Goal: Task Accomplishment & Management: Use online tool/utility

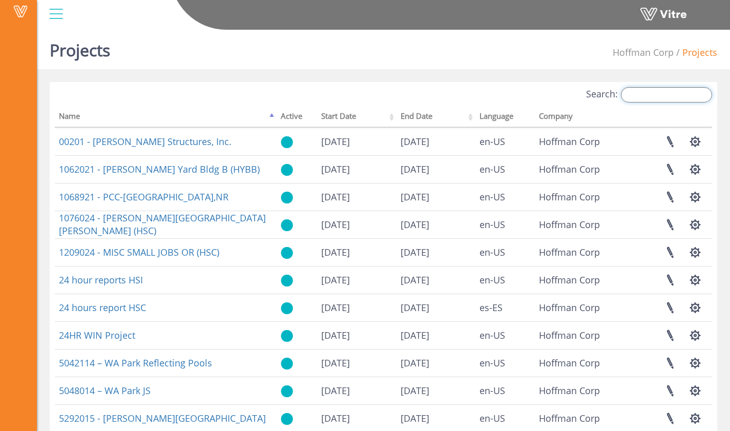
click at [654, 96] on input "Search:" at bounding box center [666, 94] width 91 height 15
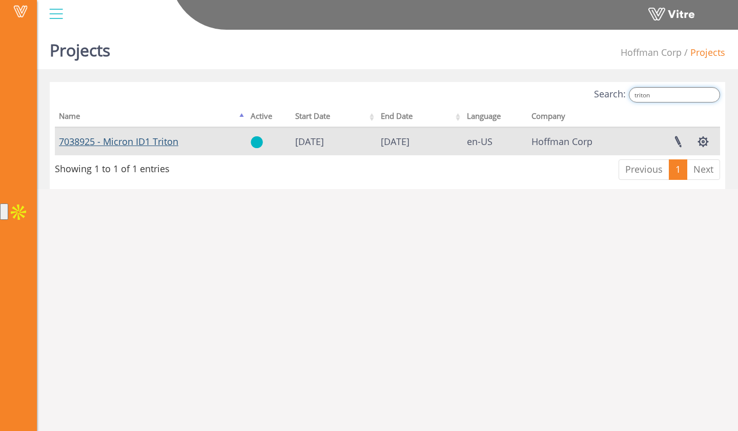
type input "triton"
click at [160, 137] on link "7038925 - Micron ID1 Triton" at bounding box center [118, 141] width 119 height 12
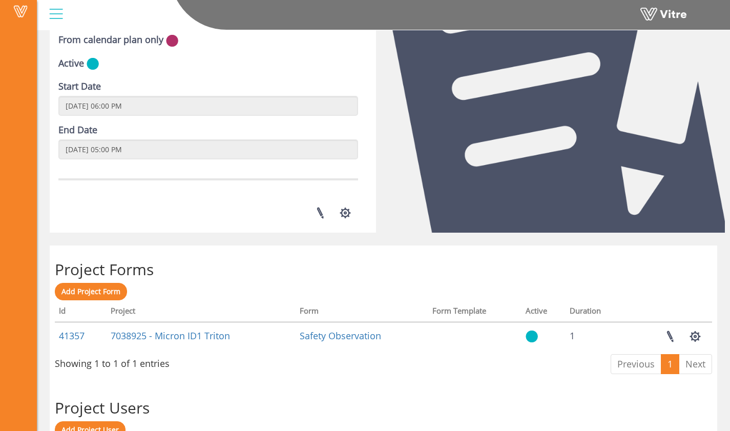
scroll to position [359, 0]
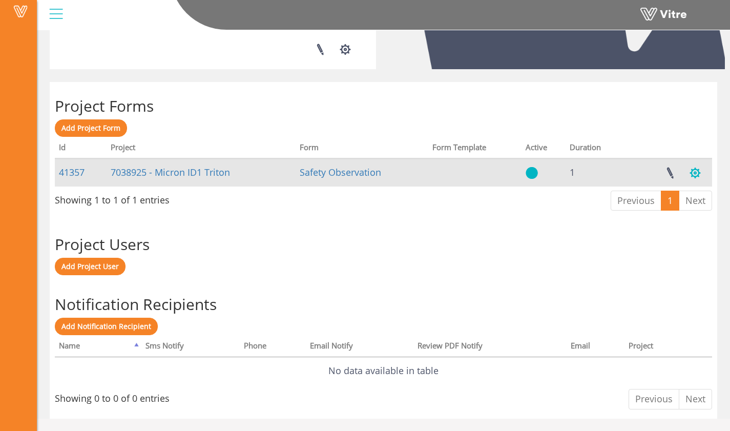
click at [695, 172] on button "button" at bounding box center [695, 172] width 26 height 27
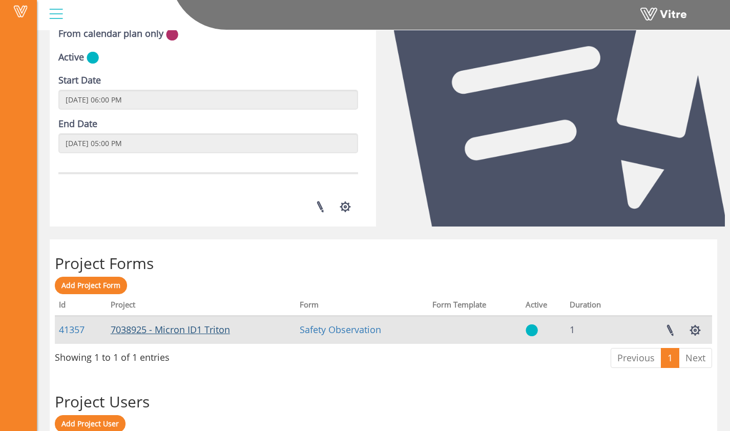
scroll to position [0, 0]
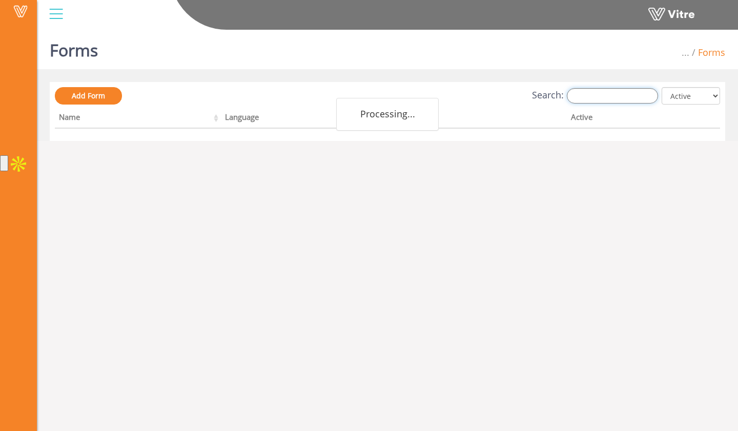
click at [615, 102] on input "Search:" at bounding box center [612, 95] width 91 height 15
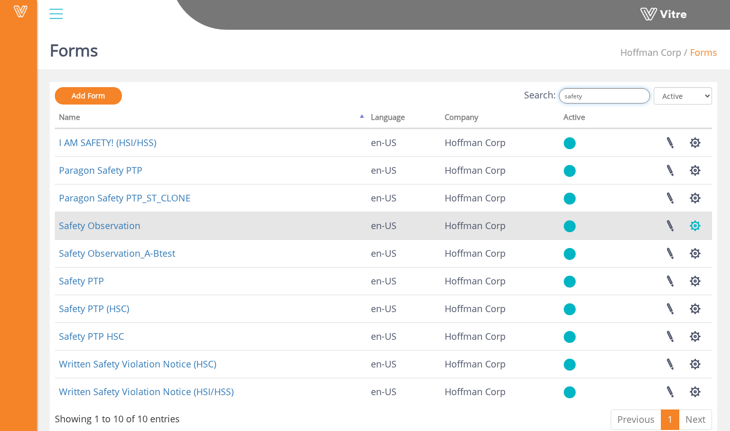
type input "safety"
click at [698, 224] on button "button" at bounding box center [695, 225] width 26 height 27
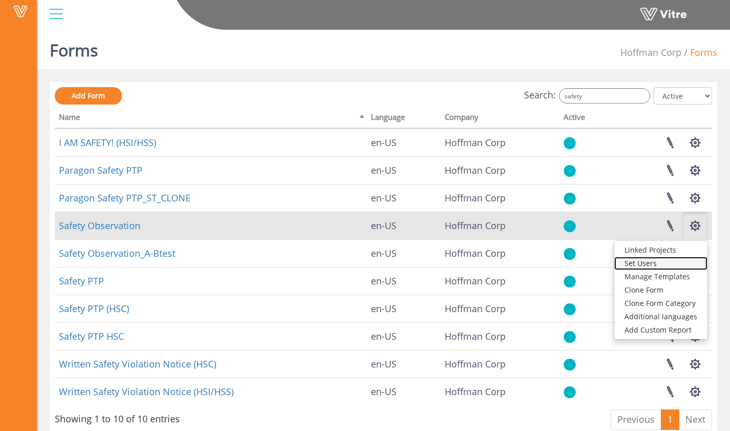
click at [680, 261] on link "Set Users" at bounding box center [660, 263] width 93 height 13
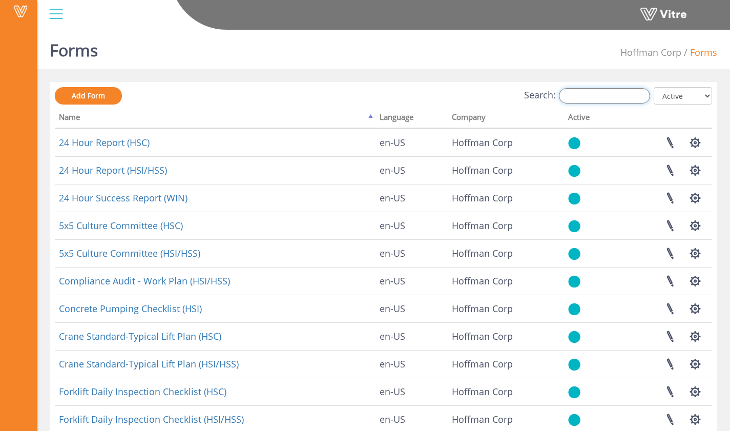
click at [583, 94] on input "Search:" at bounding box center [604, 95] width 91 height 15
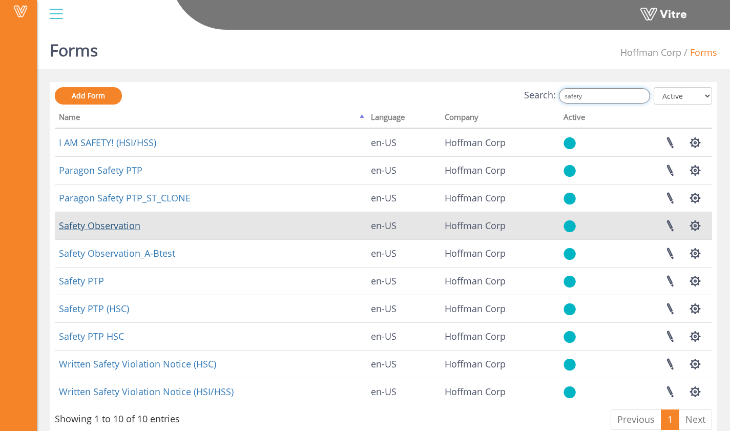
type input "safety"
click at [124, 222] on link "Safety Observation" at bounding box center [99, 225] width 81 height 12
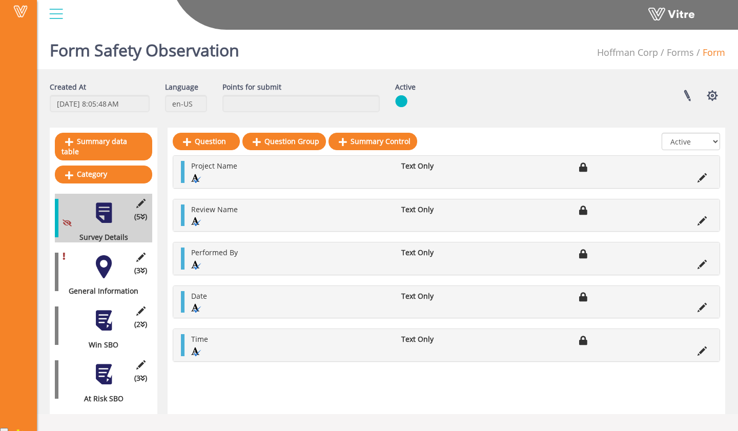
click at [103, 263] on div at bounding box center [103, 266] width 23 height 23
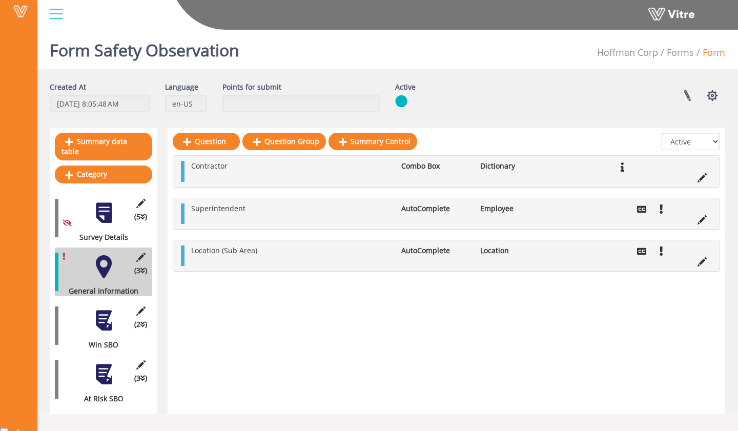
click at [105, 316] on div at bounding box center [103, 320] width 23 height 23
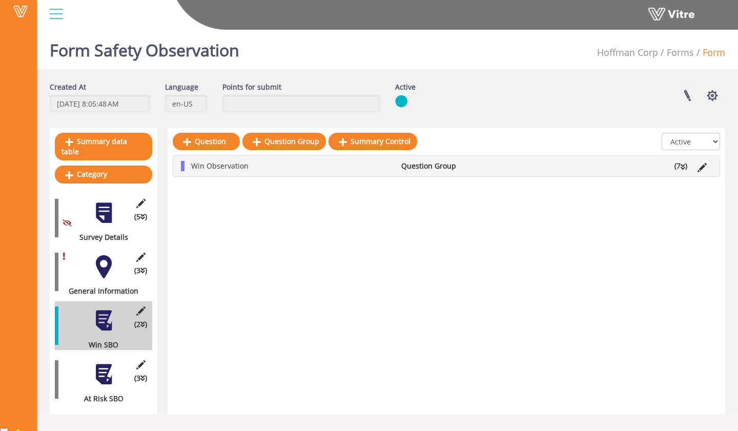
click at [92, 255] on div at bounding box center [103, 266] width 23 height 23
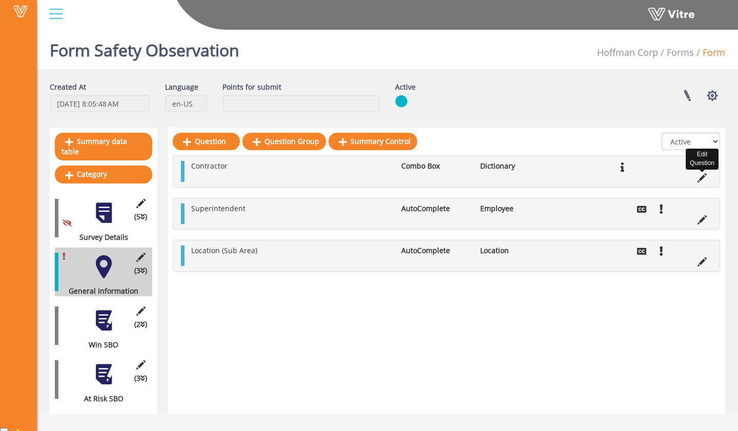
click at [702, 178] on icon at bounding box center [701, 177] width 9 height 9
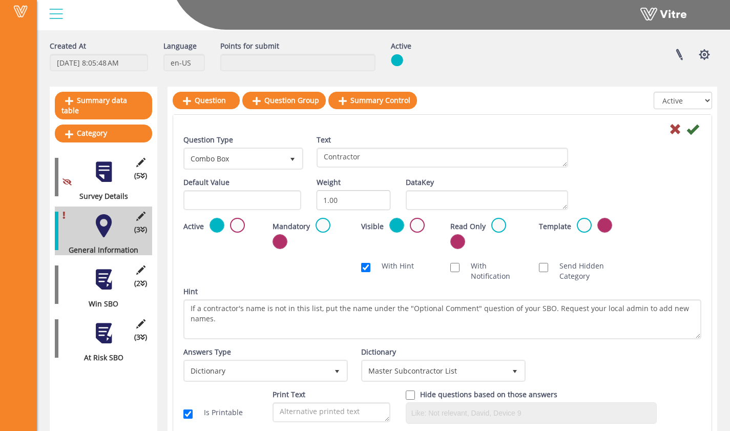
scroll to position [21, 0]
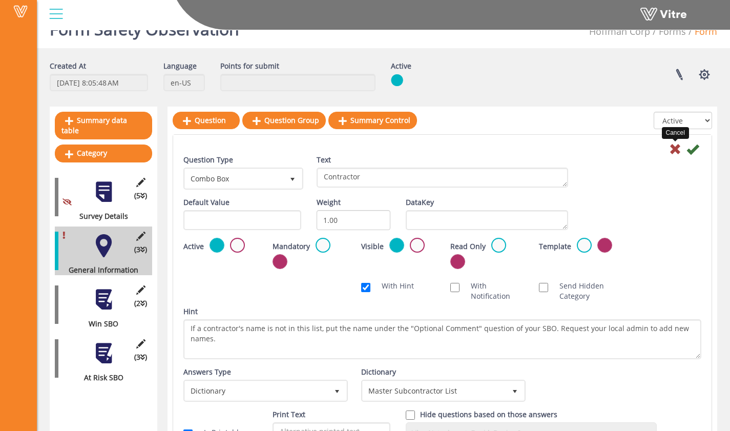
click at [676, 151] on icon at bounding box center [675, 149] width 12 height 12
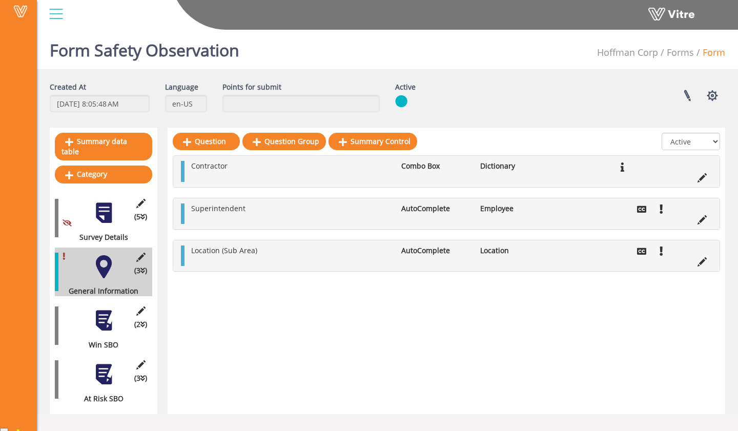
click at [100, 315] on div at bounding box center [103, 320] width 23 height 23
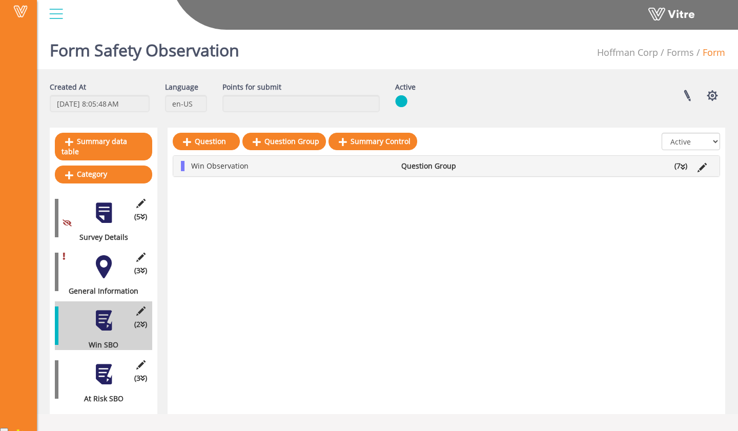
click at [103, 378] on div "(3 ) At Risk SBO" at bounding box center [103, 379] width 97 height 49
click at [106, 364] on div at bounding box center [103, 374] width 23 height 23
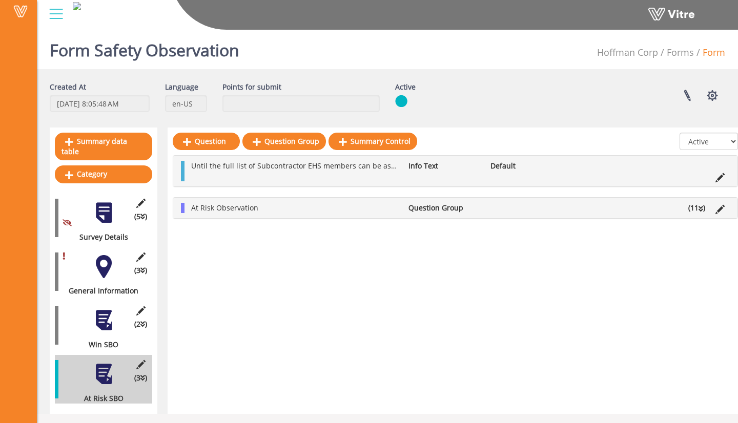
click at [101, 255] on div at bounding box center [103, 266] width 23 height 23
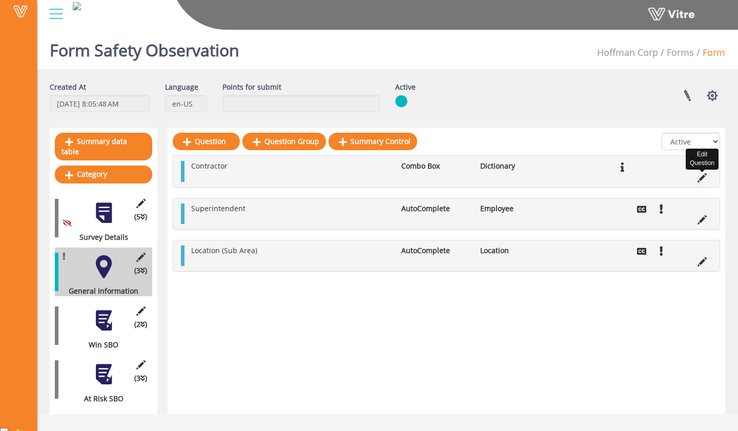
click at [703, 175] on icon at bounding box center [701, 177] width 9 height 9
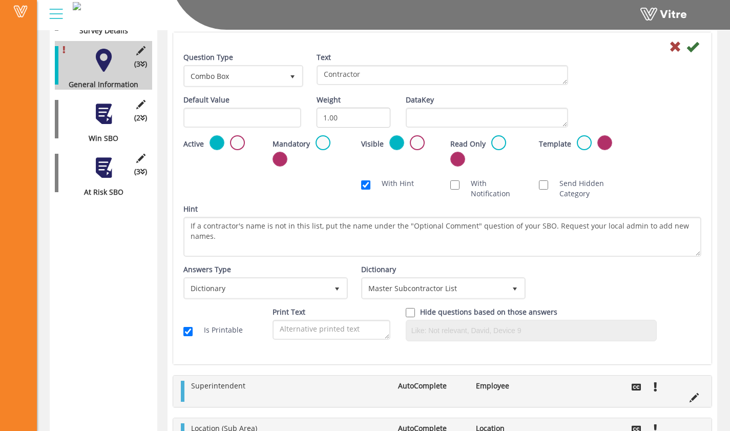
scroll to position [214, 0]
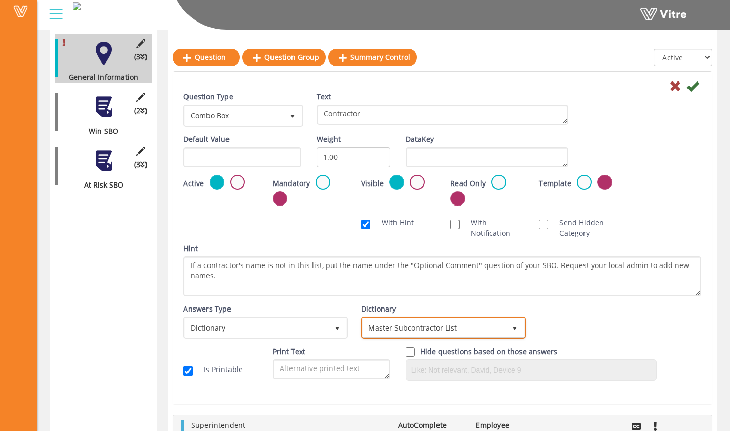
click at [439, 321] on span "Master Subcontractor List" at bounding box center [434, 327] width 143 height 18
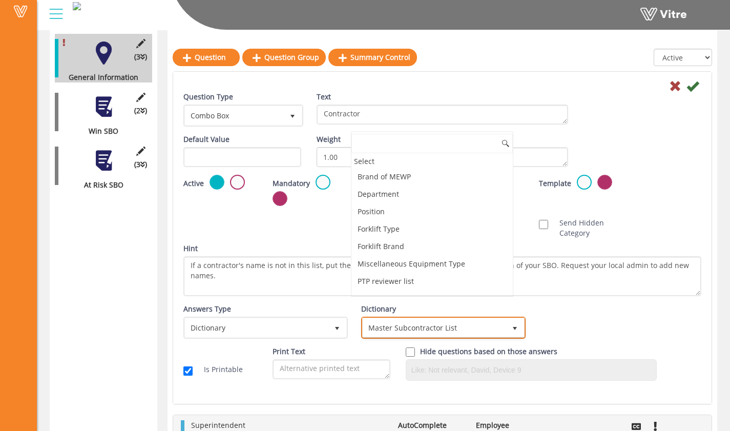
scroll to position [2216, 0]
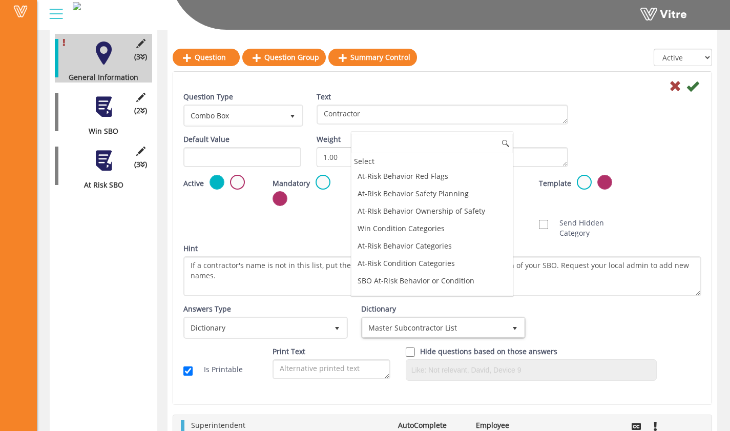
click at [438, 307] on li "Master Subcontractor List" at bounding box center [431, 315] width 161 height 17
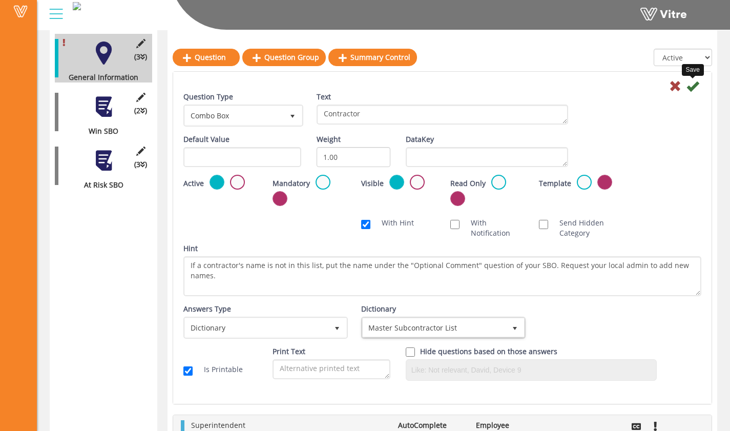
click at [692, 84] on icon at bounding box center [692, 86] width 12 height 12
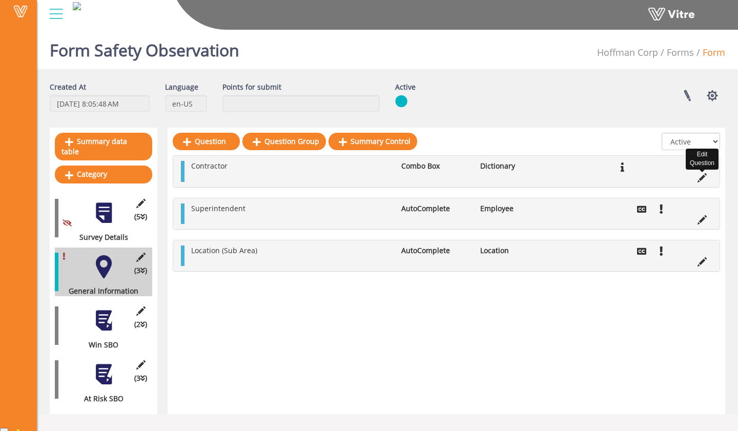
click at [701, 173] on icon at bounding box center [701, 177] width 9 height 9
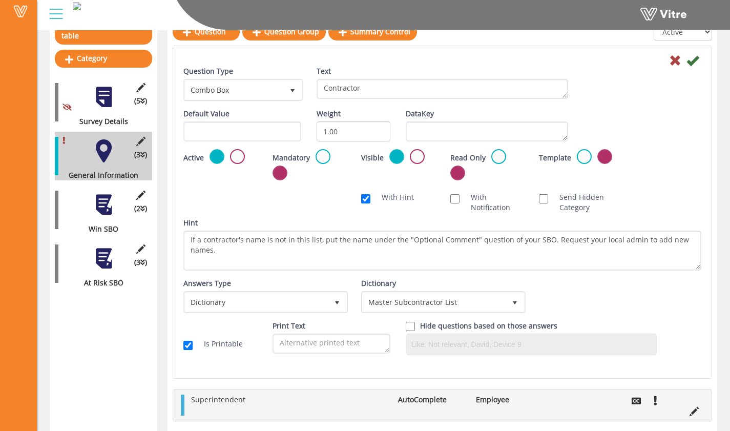
scroll to position [77, 0]
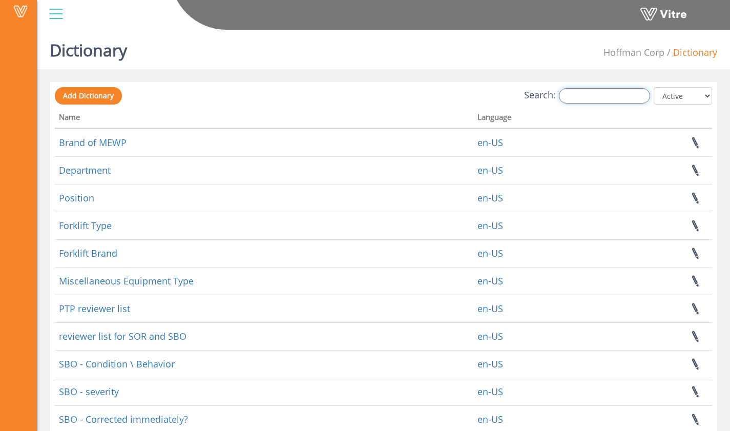
click at [593, 102] on input "Search:" at bounding box center [604, 95] width 91 height 15
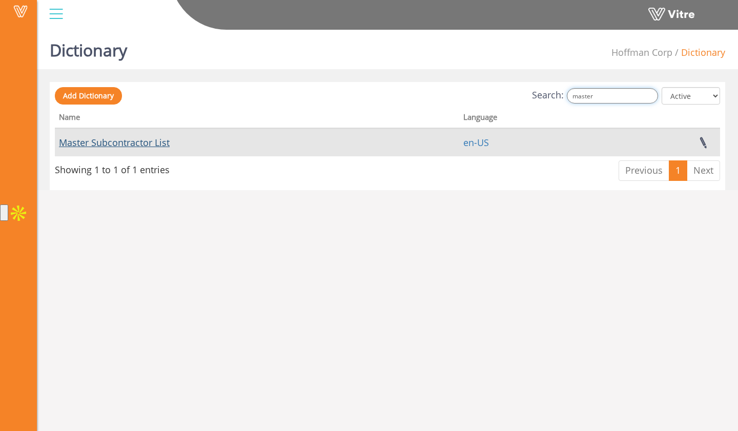
type input "master"
click at [150, 142] on link "Master Subcontractor List" at bounding box center [114, 142] width 111 height 12
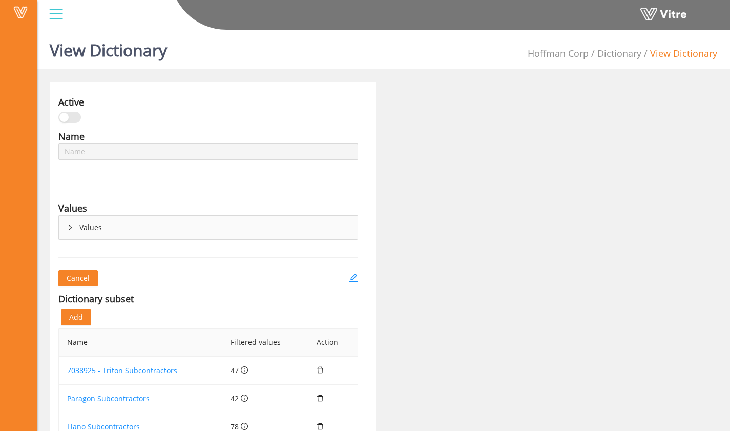
click at [63, 230] on div "Values" at bounding box center [208, 228] width 299 height 24
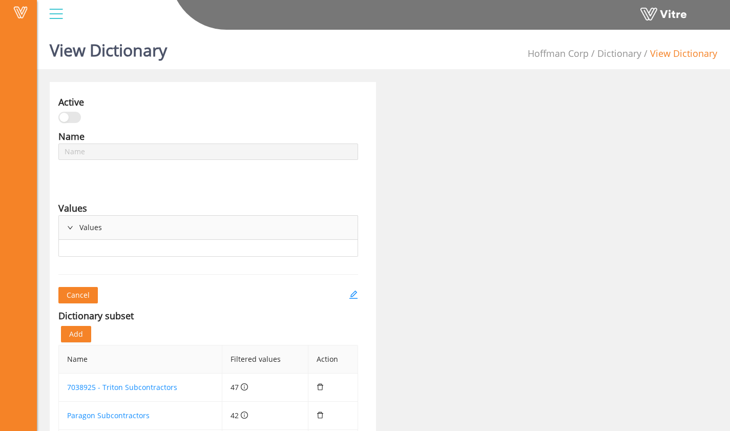
type input "Master Subcontractor List"
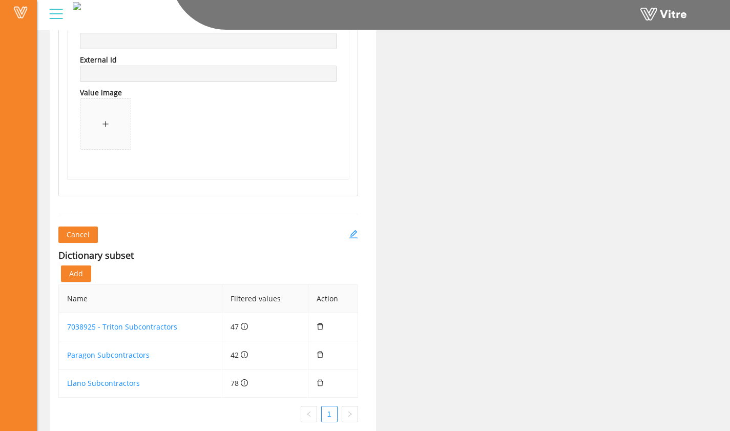
scroll to position [57646, 0]
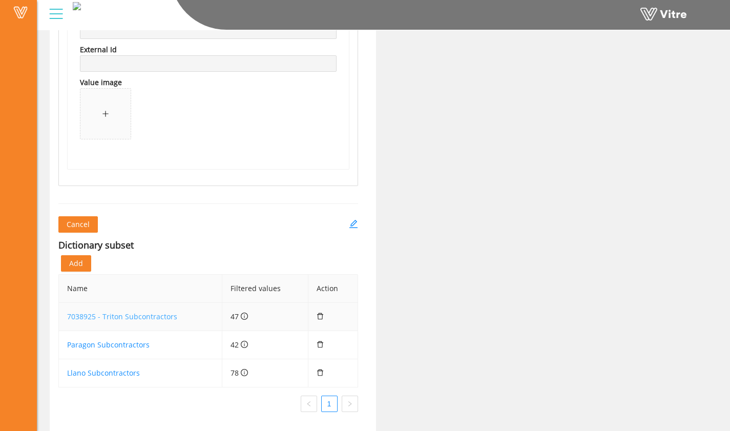
click at [145, 314] on link "7038925 - Triton Subcontractors" at bounding box center [122, 316] width 110 height 10
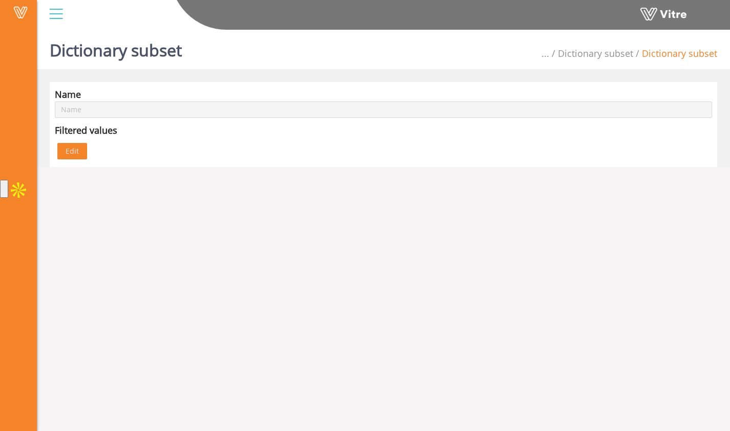
type input "7038925 - Triton Subcontractors"
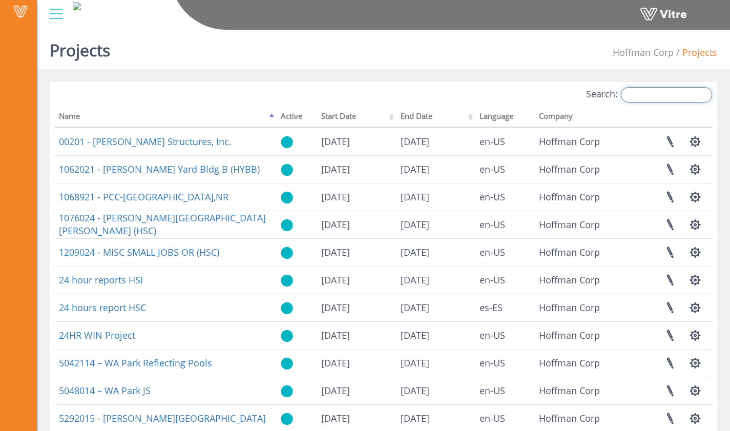
click at [667, 96] on input "Search:" at bounding box center [666, 94] width 91 height 15
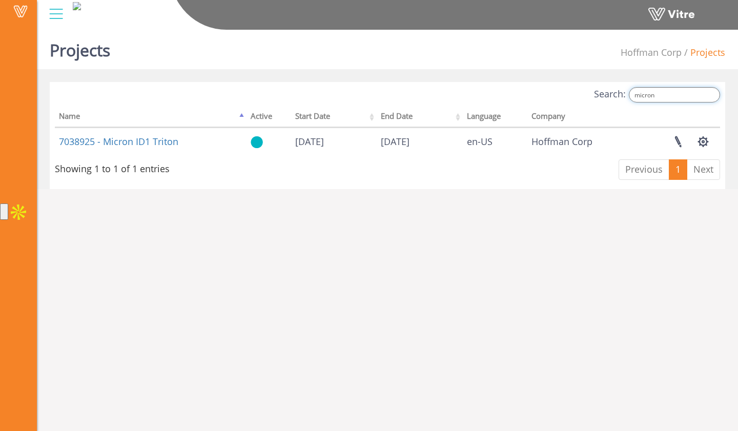
type input "micron"
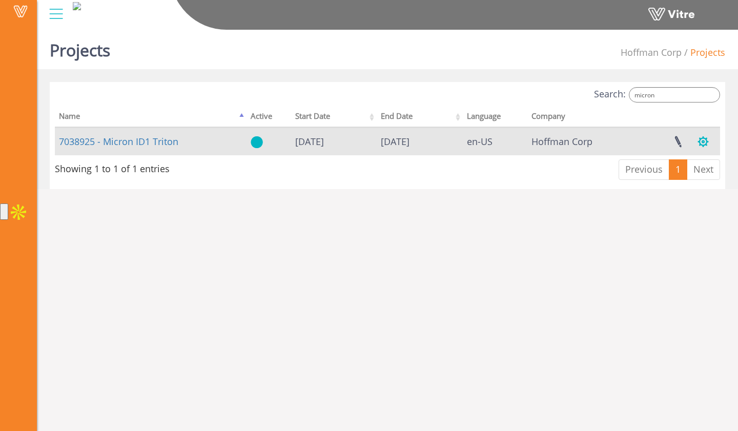
click at [704, 143] on button "button" at bounding box center [703, 141] width 26 height 27
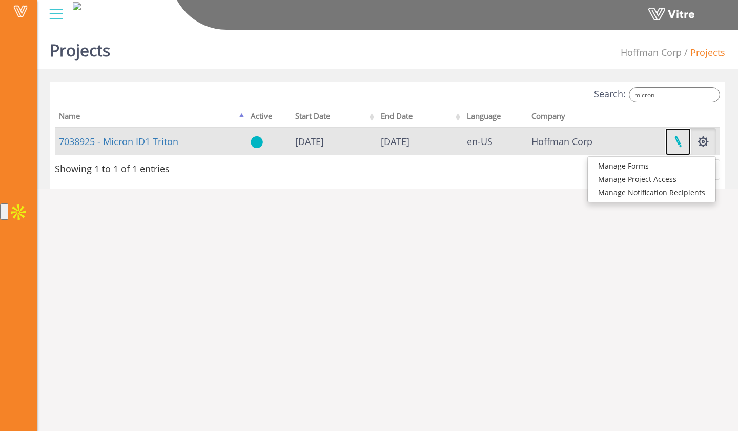
click at [681, 147] on link at bounding box center [678, 141] width 26 height 27
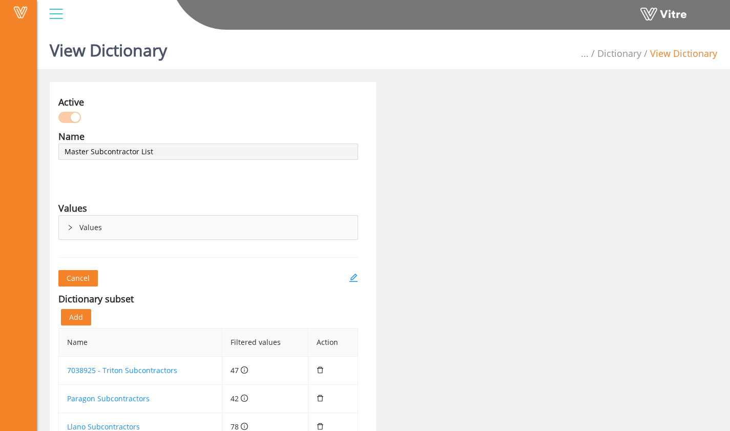
scroll to position [54, 0]
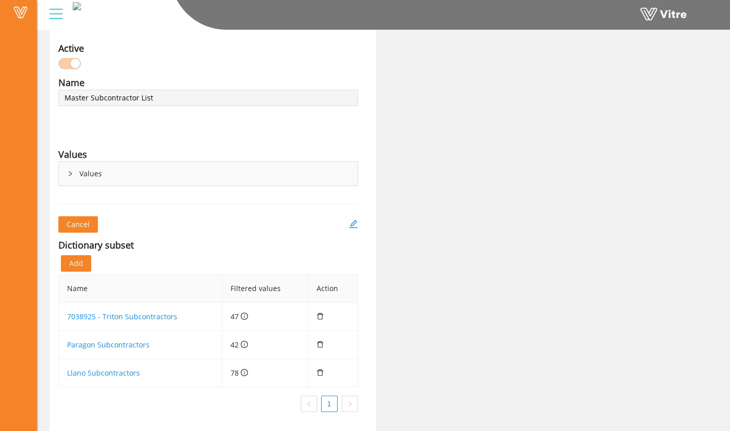
click at [71, 172] on icon "right" at bounding box center [70, 174] width 6 height 6
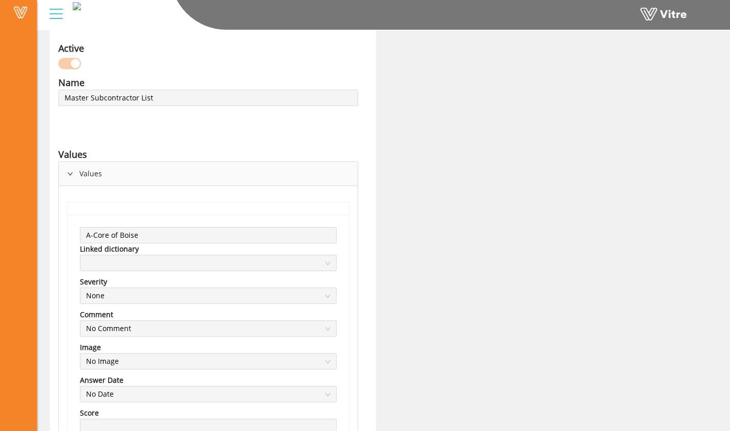
click at [70, 168] on div "Values" at bounding box center [208, 174] width 299 height 24
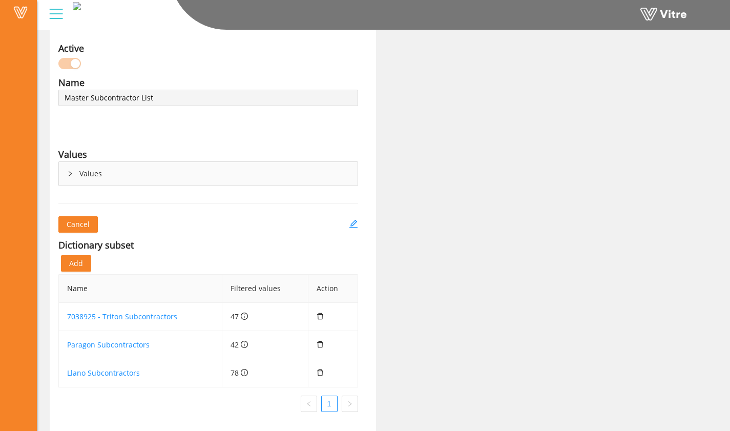
click at [74, 175] on div "Values" at bounding box center [208, 174] width 299 height 24
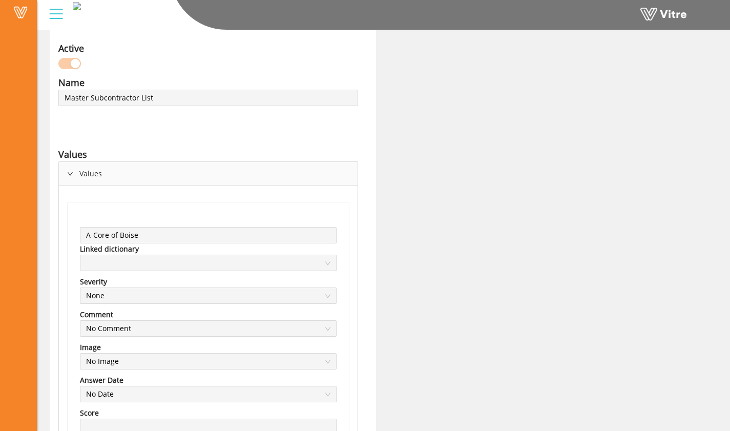
click at [74, 175] on div "Values" at bounding box center [208, 174] width 299 height 24
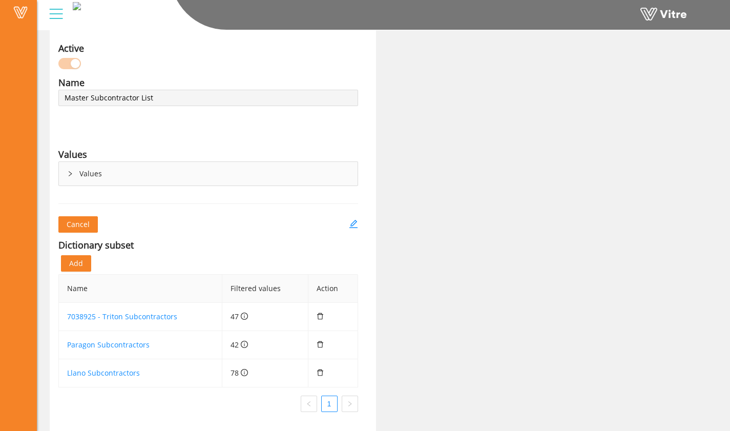
click at [74, 175] on div "Values" at bounding box center [208, 174] width 299 height 24
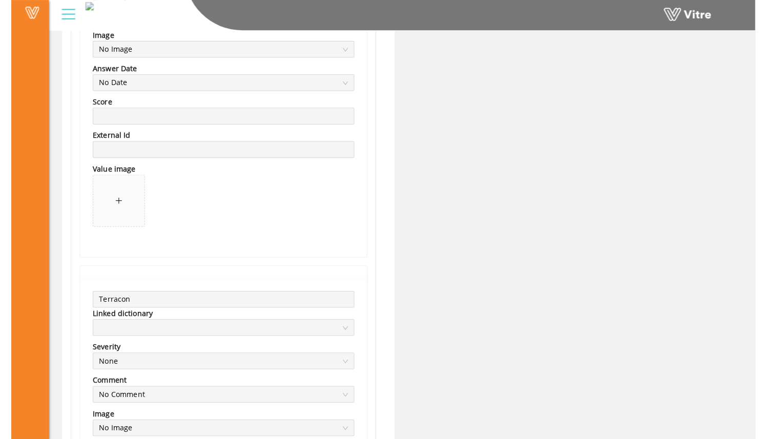
scroll to position [56319, 0]
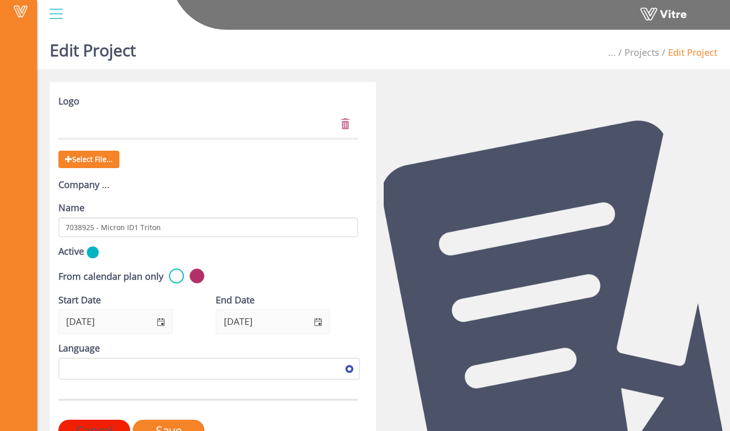
scroll to position [36, 0]
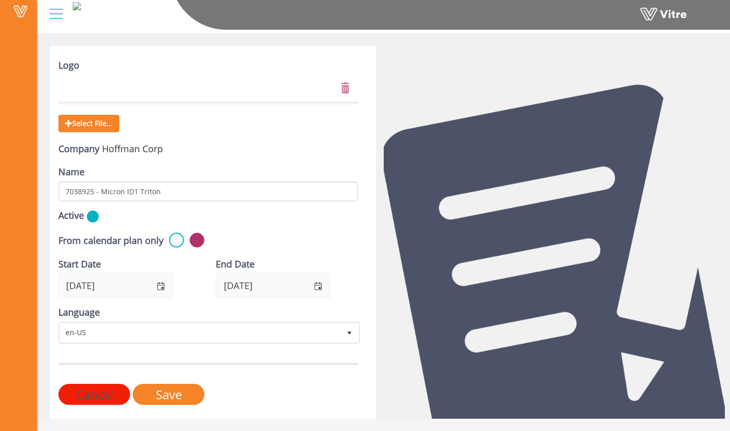
click at [108, 391] on input "Cancel" at bounding box center [94, 394] width 72 height 21
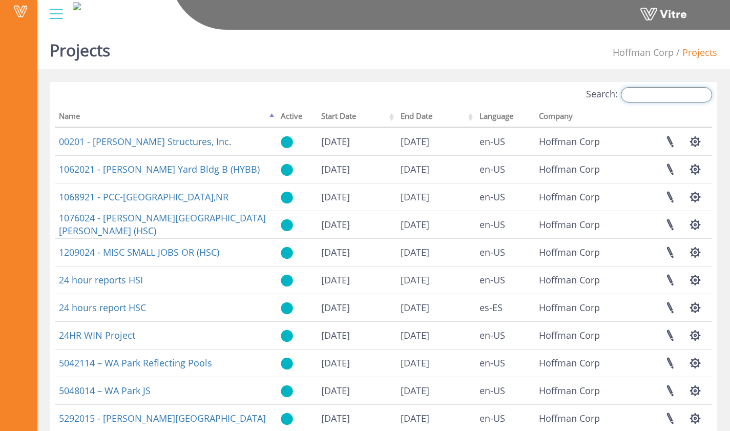
click at [652, 99] on input "Search:" at bounding box center [666, 94] width 91 height 15
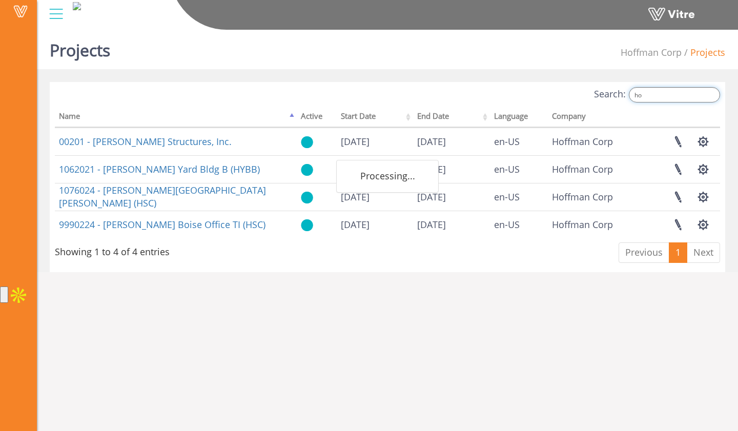
type input "h"
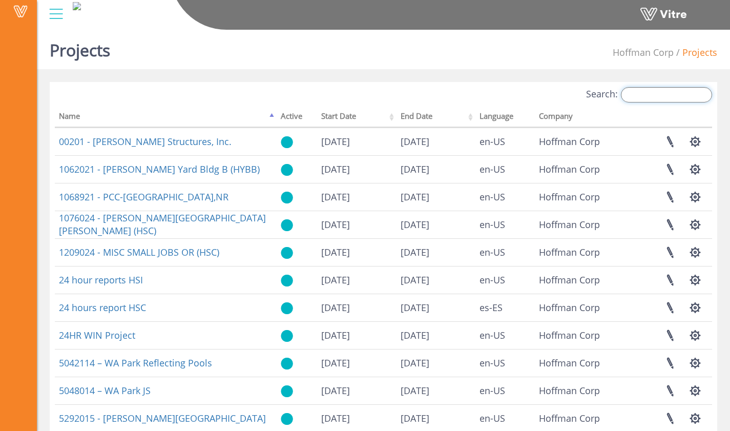
type input "f"
click at [641, 93] on input "Search:" at bounding box center [666, 94] width 91 height 15
type input "s"
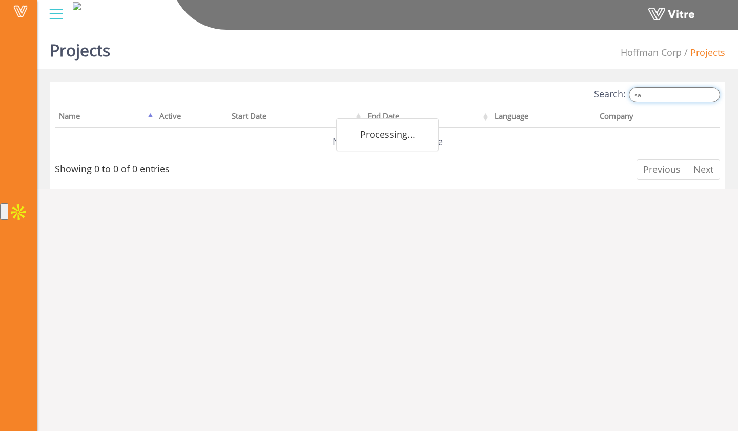
type input "s"
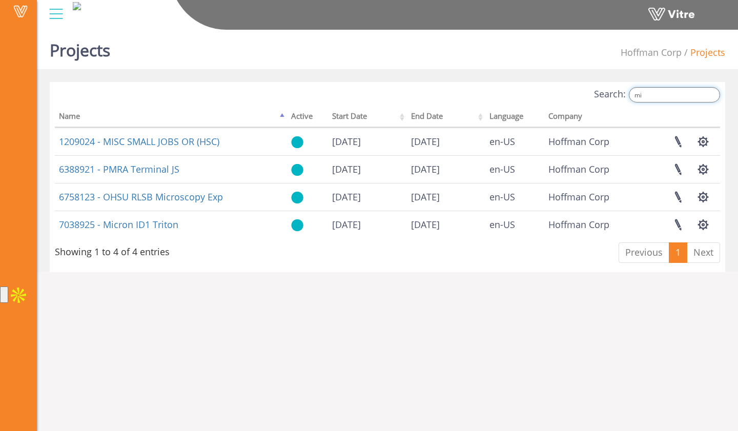
type input "m"
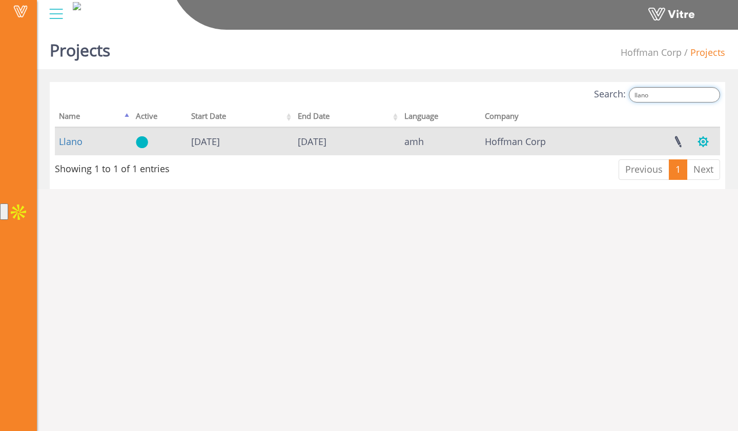
type input "llano"
click at [699, 137] on button "button" at bounding box center [703, 141] width 26 height 27
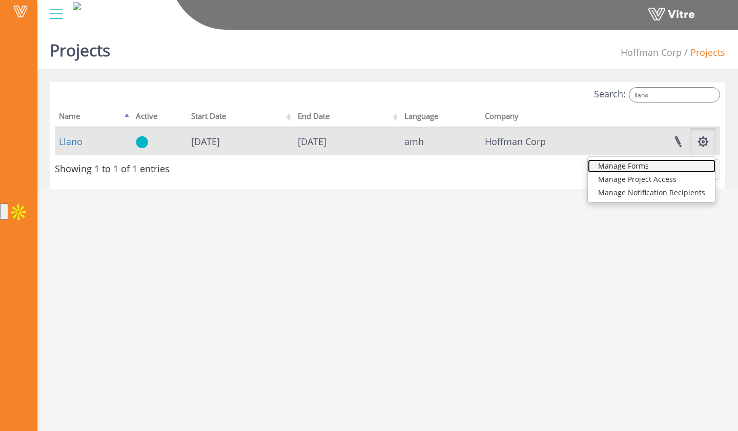
click at [687, 161] on link "Manage Forms" at bounding box center [652, 165] width 128 height 13
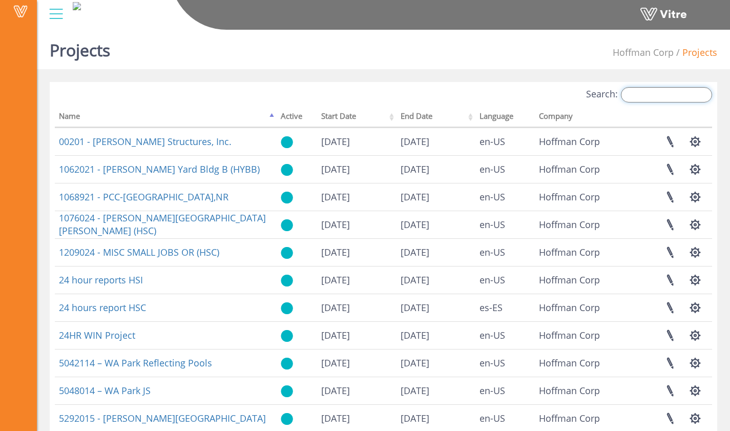
click at [637, 98] on input "Search:" at bounding box center [666, 94] width 91 height 15
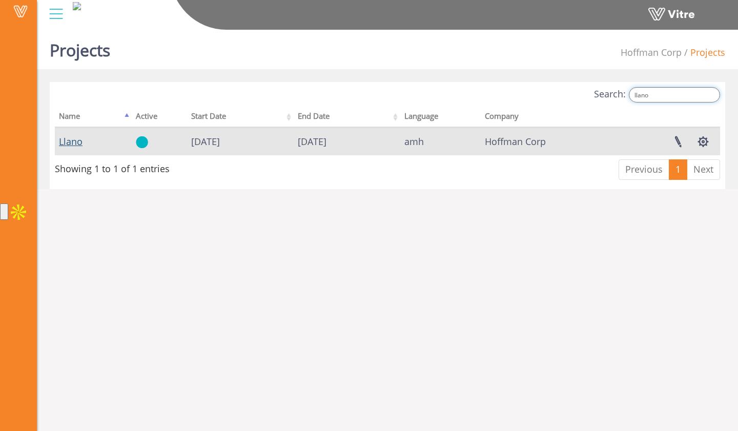
type input "llano"
click at [77, 144] on link "Llano" at bounding box center [71, 141] width 24 height 12
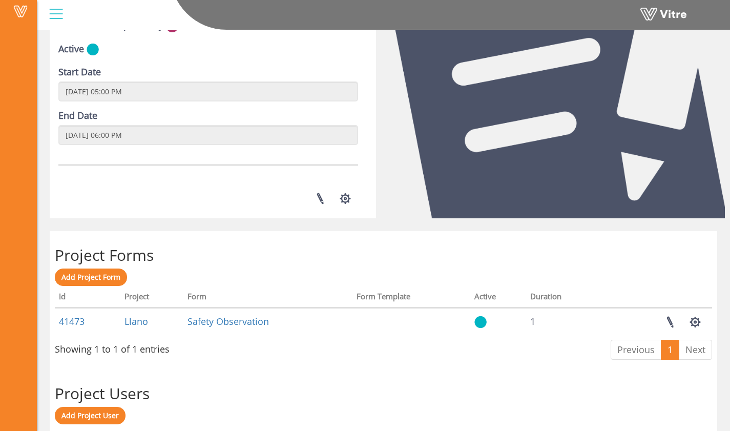
scroll to position [359, 0]
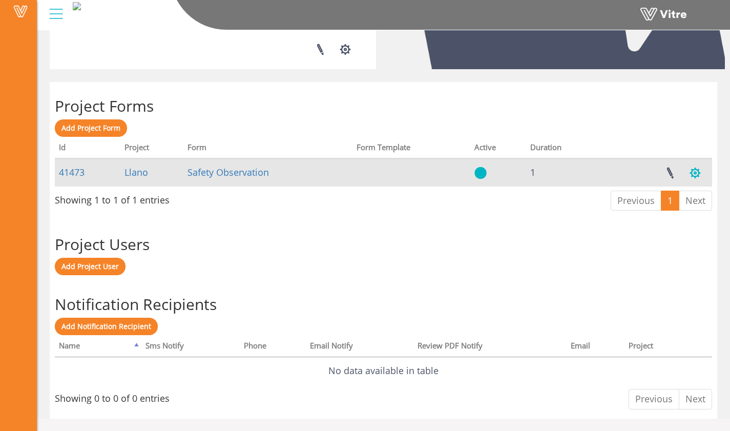
click at [698, 162] on button "button" at bounding box center [695, 172] width 26 height 27
click at [697, 169] on button "button" at bounding box center [695, 172] width 26 height 27
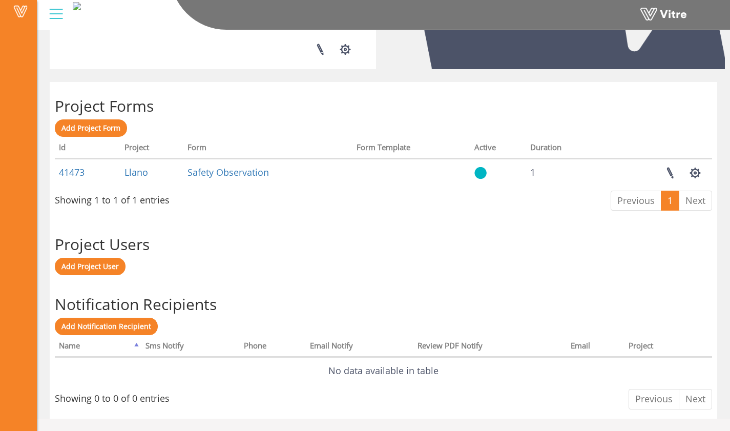
click at [489, 201] on div "Add Project Form Processing... Id Project Form Form Template Active Duration 41…" at bounding box center [383, 167] width 657 height 96
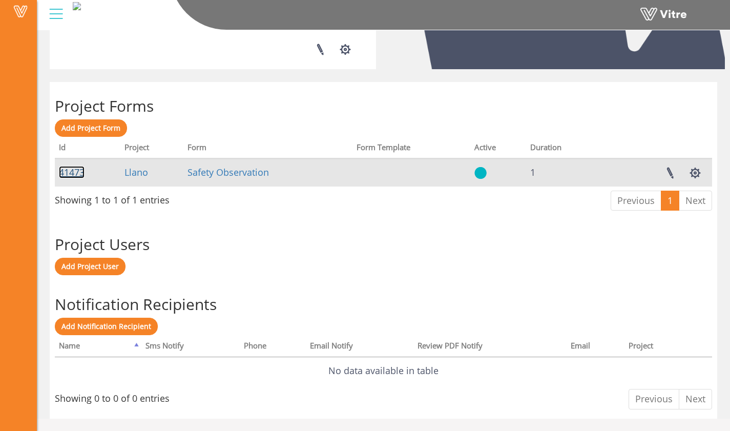
click at [63, 173] on link "41473" at bounding box center [72, 172] width 26 height 12
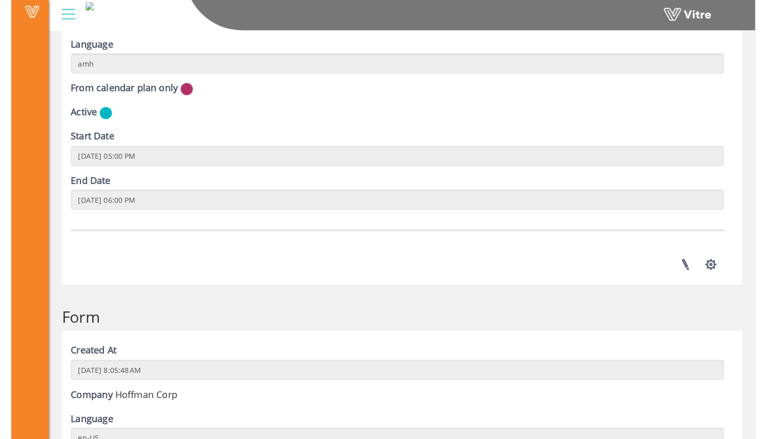
scroll to position [953, 0]
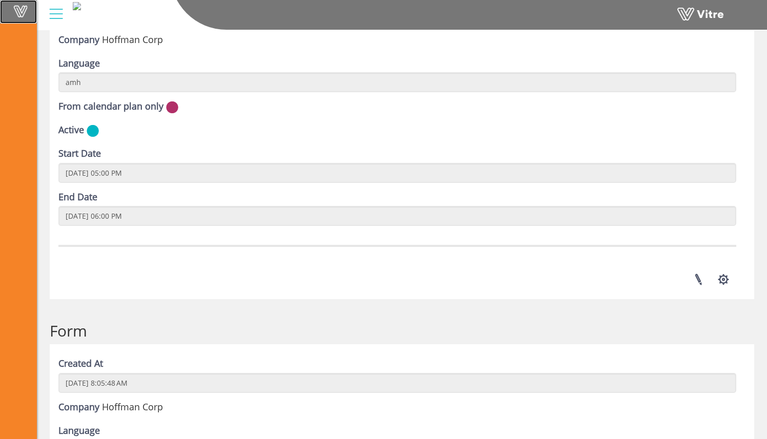
click at [17, 11] on span at bounding box center [21, 11] width 26 height 12
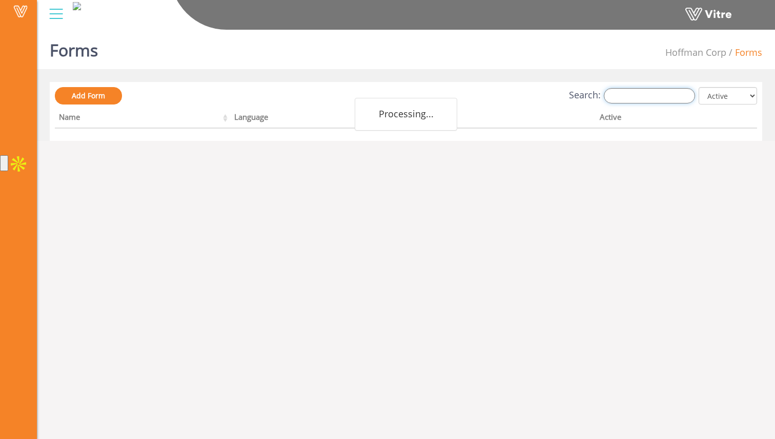
click at [628, 102] on input "Search:" at bounding box center [648, 95] width 91 height 15
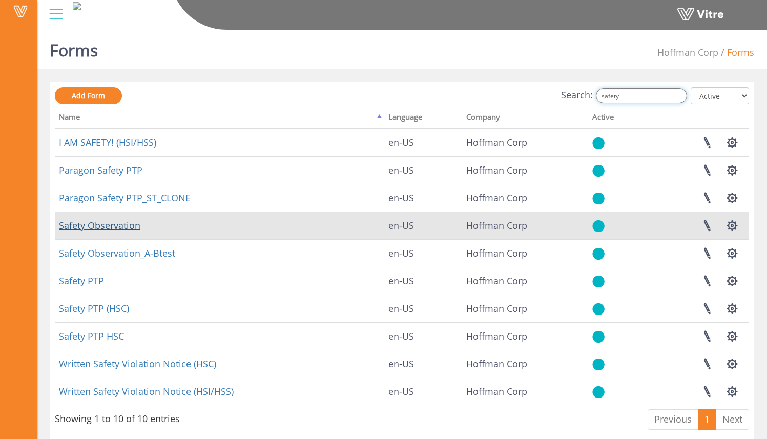
type input "safety"
click at [112, 231] on link "Safety Observation" at bounding box center [99, 225] width 81 height 12
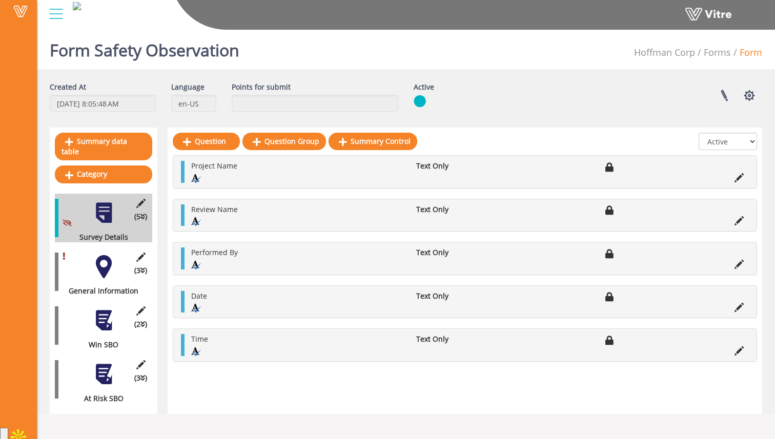
click at [105, 257] on div at bounding box center [103, 266] width 23 height 23
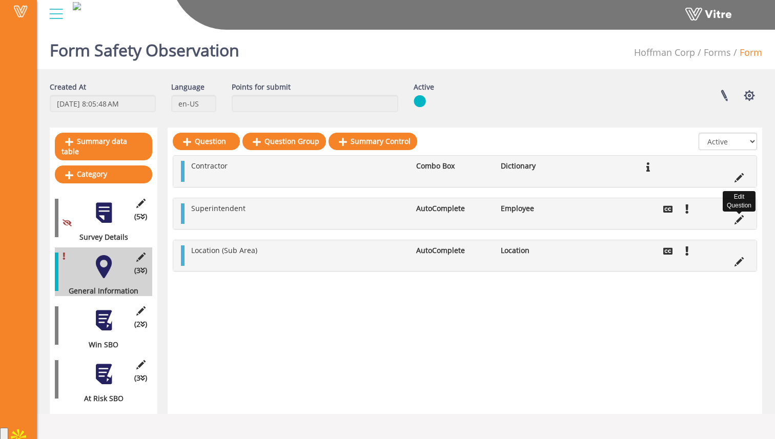
click at [736, 220] on icon at bounding box center [738, 219] width 9 height 9
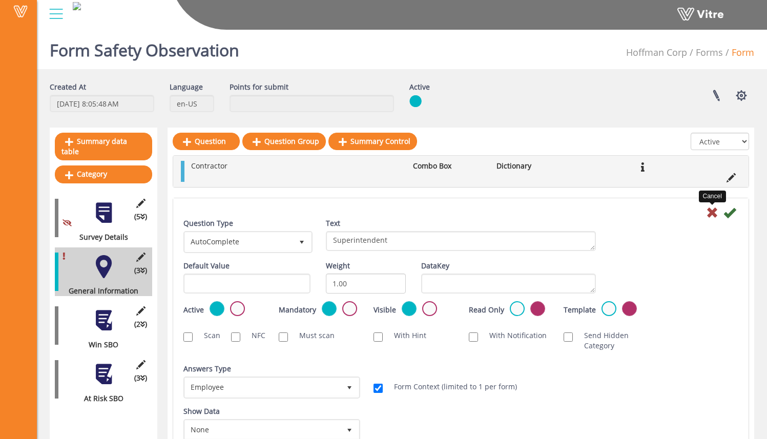
click at [711, 212] on icon at bounding box center [712, 212] width 12 height 12
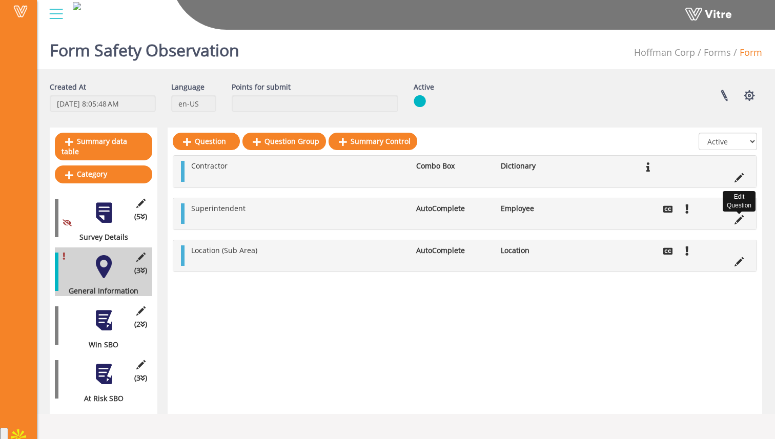
click at [734, 219] on icon at bounding box center [738, 219] width 9 height 9
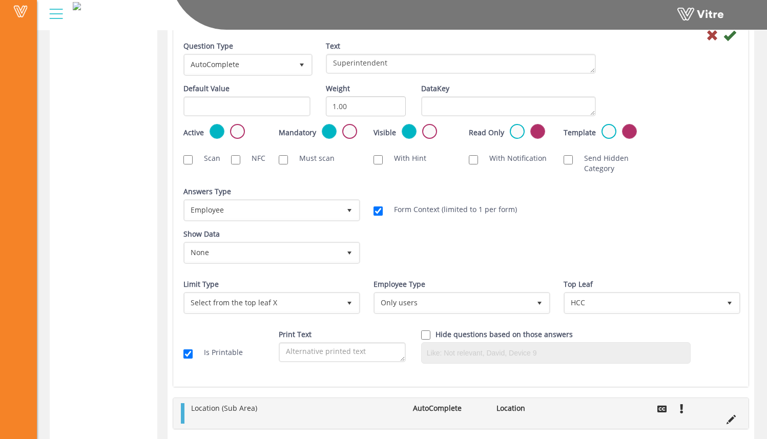
scroll to position [400, 0]
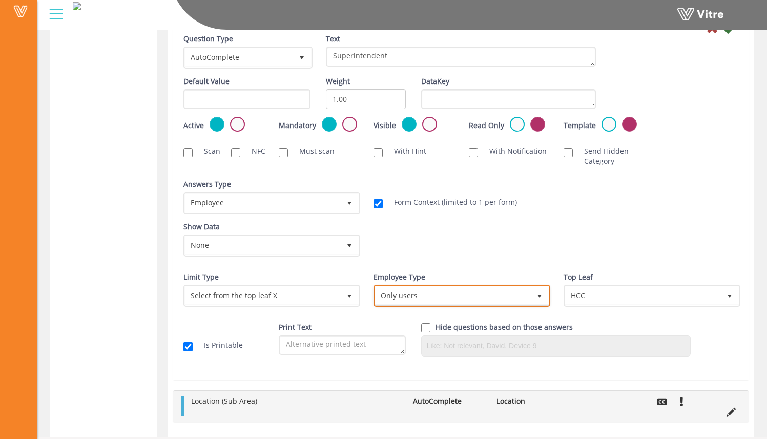
click at [399, 299] on span "Only users" at bounding box center [452, 295] width 155 height 18
click at [424, 262] on div "Show Data None 0 Certificates Fall Protection Forklift (Warehouse) Forklift (Te…" at bounding box center [461, 243] width 570 height 43
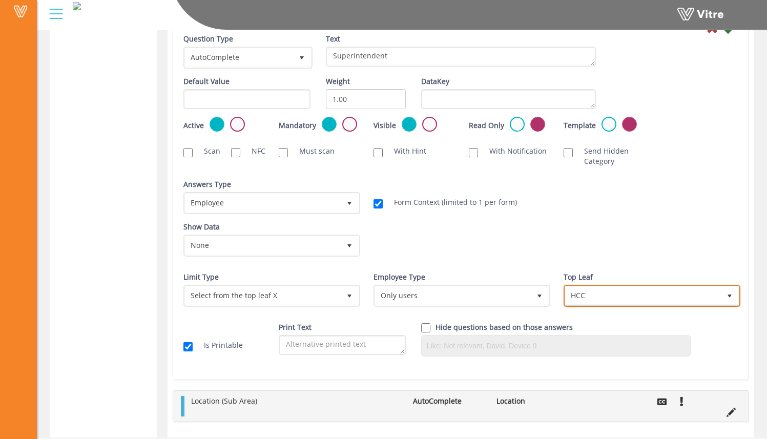
click at [594, 295] on span "HCC" at bounding box center [642, 295] width 155 height 18
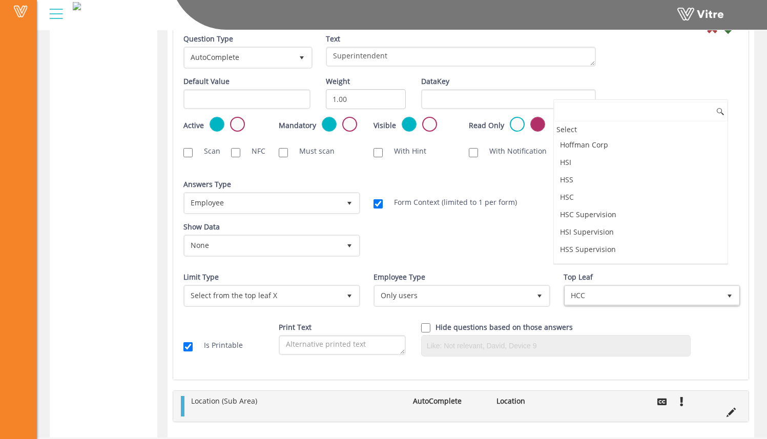
scroll to position [31, 0]
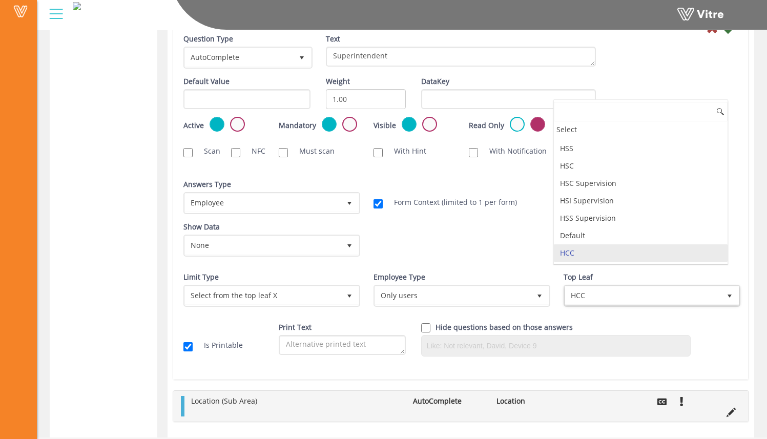
click at [615, 254] on li "HCC" at bounding box center [641, 252] width 174 height 17
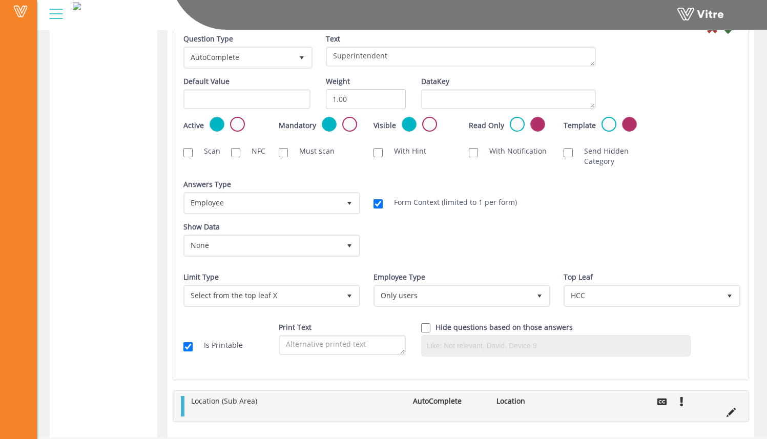
click at [559, 246] on div "Show Data None 0 Certificates Fall Protection Forklift (Warehouse) Forklift (Te…" at bounding box center [461, 243] width 570 height 43
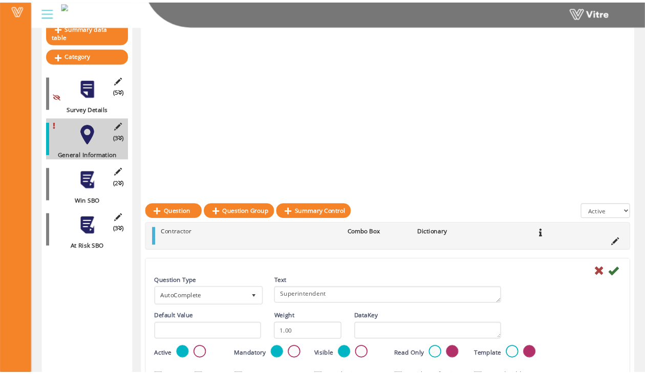
scroll to position [0, 0]
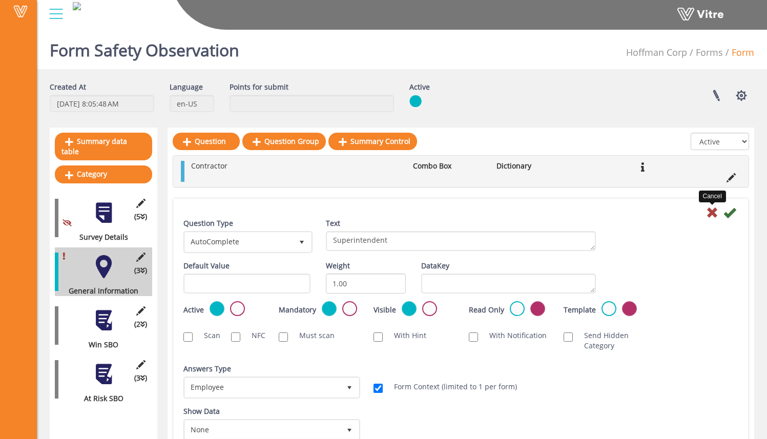
click at [711, 211] on icon at bounding box center [712, 212] width 12 height 12
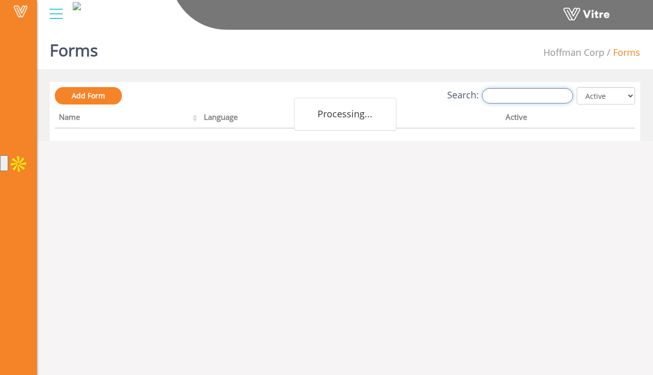
click at [509, 93] on input "Search:" at bounding box center [527, 95] width 91 height 15
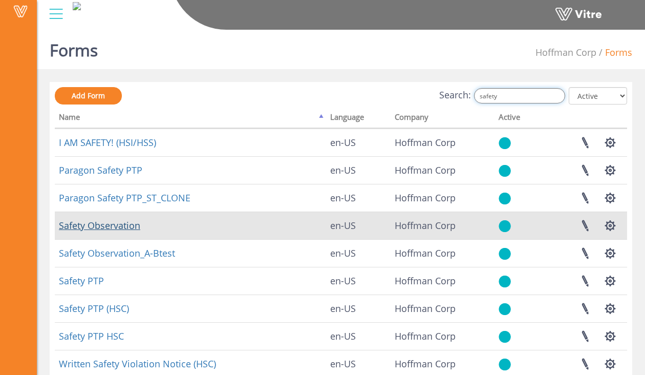
type input "safety"
click at [130, 227] on link "Safety Observation" at bounding box center [99, 225] width 81 height 12
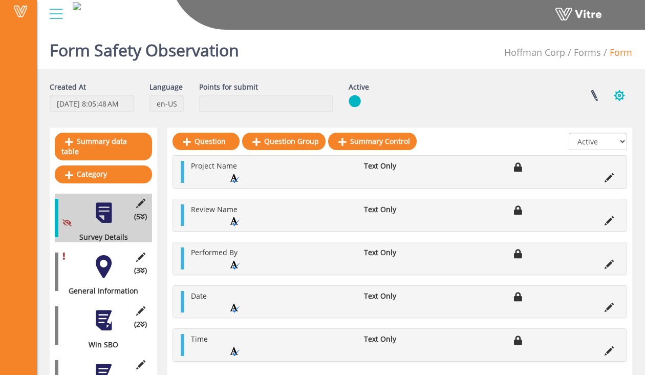
click at [620, 95] on button "button" at bounding box center [620, 95] width 26 height 27
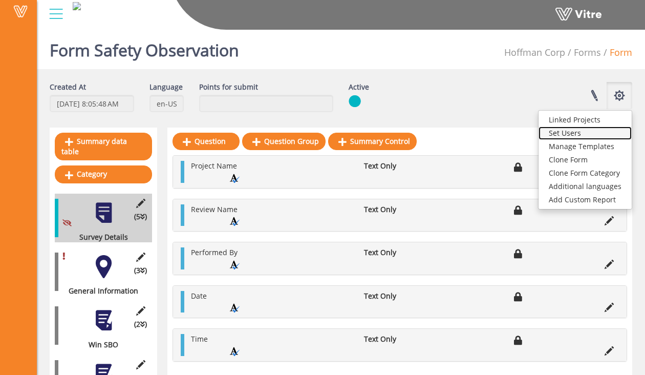
click at [600, 131] on link "Set Users" at bounding box center [585, 133] width 93 height 13
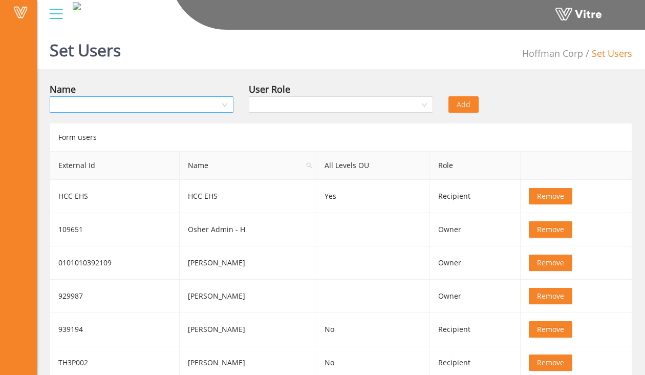
click at [225, 104] on div at bounding box center [142, 104] width 184 height 16
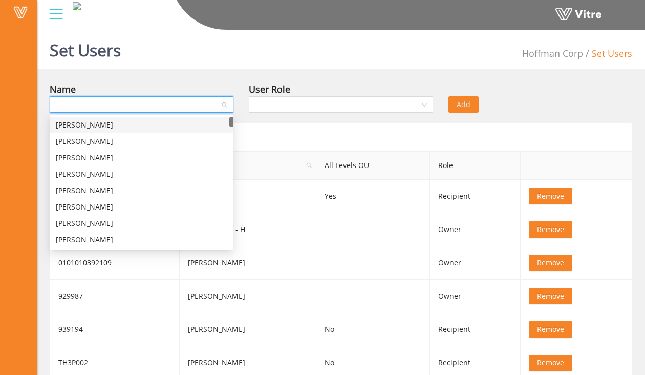
click at [211, 107] on input "search" at bounding box center [138, 104] width 164 height 15
click at [211, 87] on div "Name" at bounding box center [142, 89] width 184 height 14
